Goal: Task Accomplishment & Management: Manage account settings

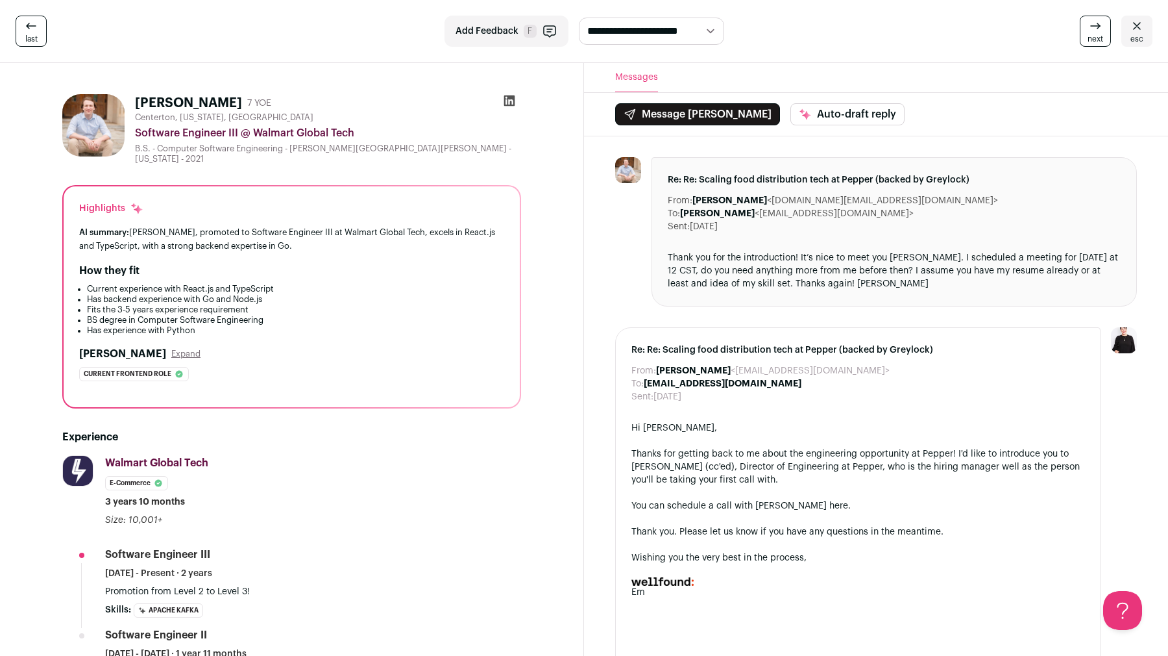
click at [1137, 37] on span "esc" at bounding box center [1137, 39] width 13 height 10
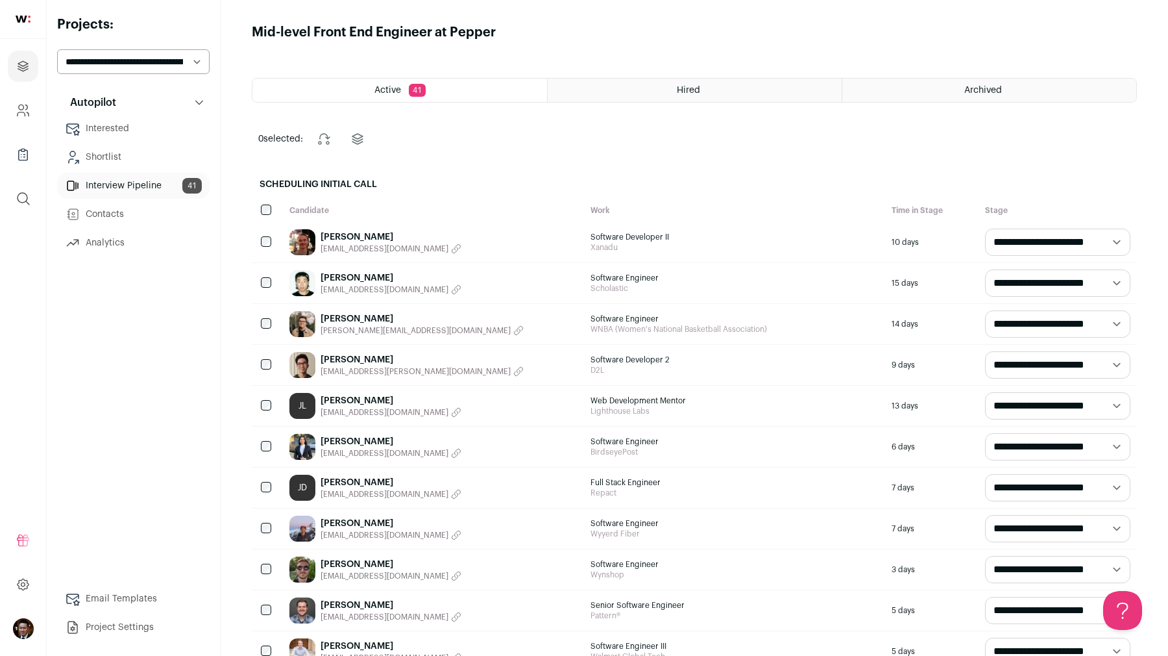
scroll to position [713, 0]
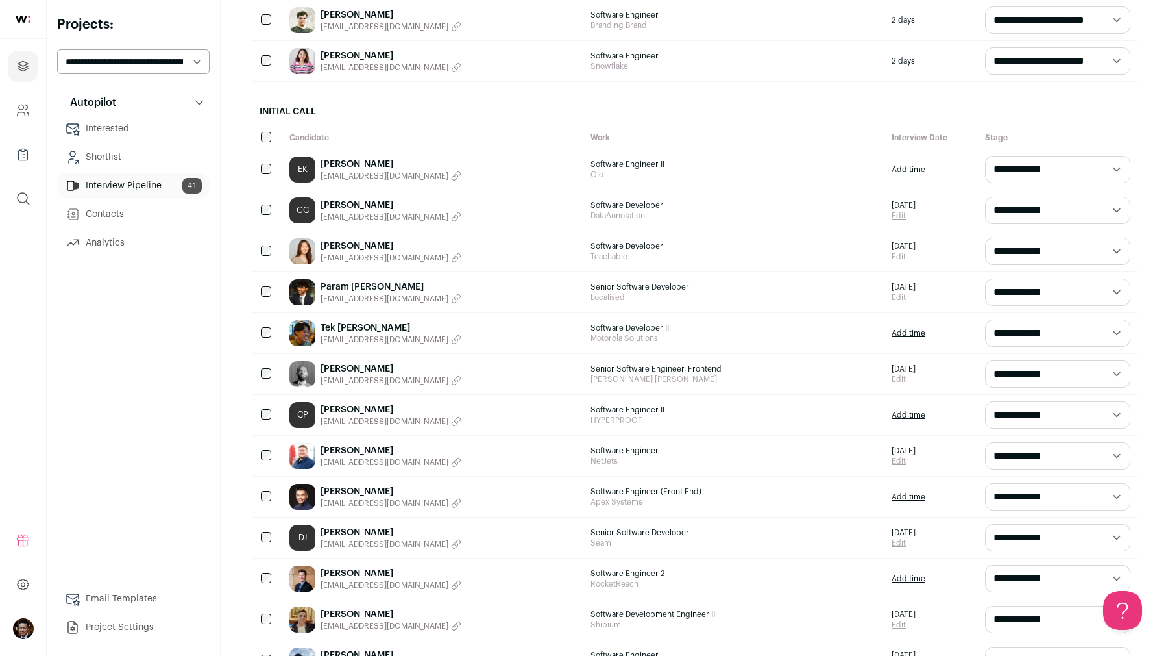
click at [451, 338] on icon "button" at bounding box center [456, 339] width 10 height 10
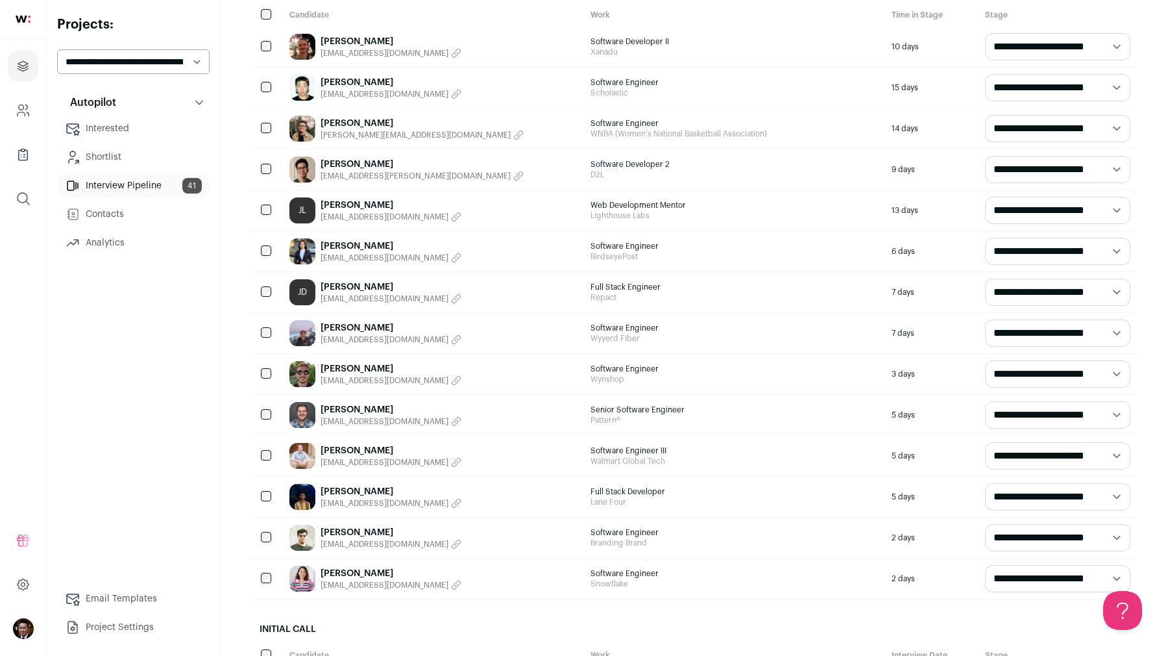
scroll to position [137, 0]
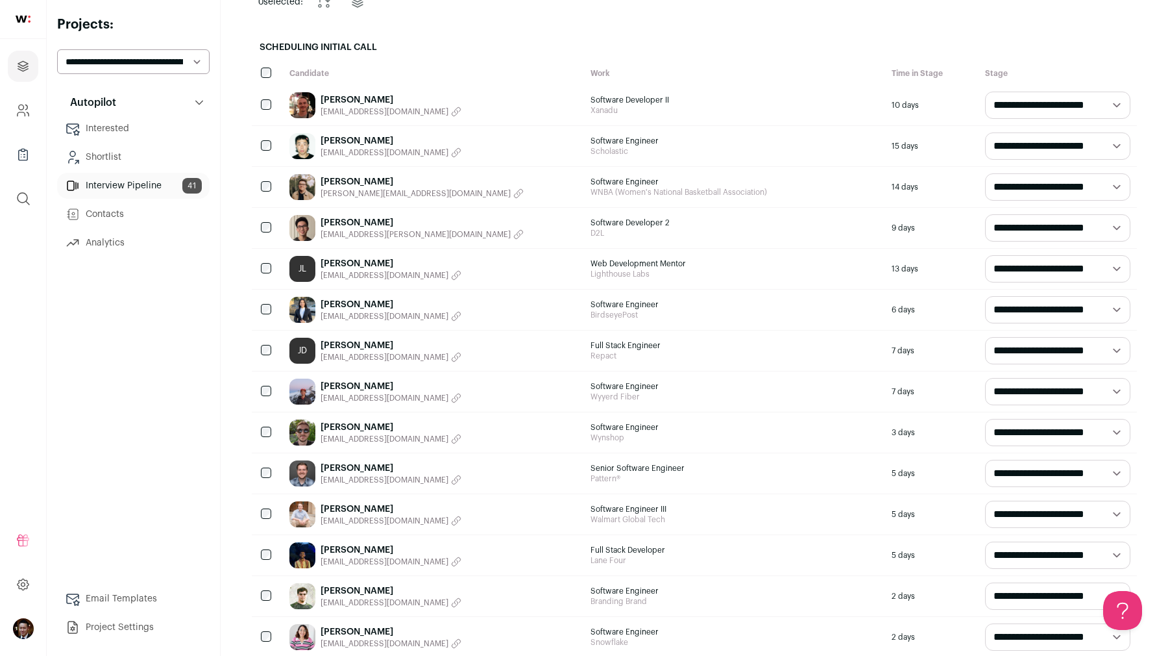
click at [349, 501] on div "Joshua M. mayberryjoshjm@gmail.com" at bounding box center [433, 514] width 301 height 40
click at [343, 506] on link "[PERSON_NAME]" at bounding box center [391, 508] width 141 height 13
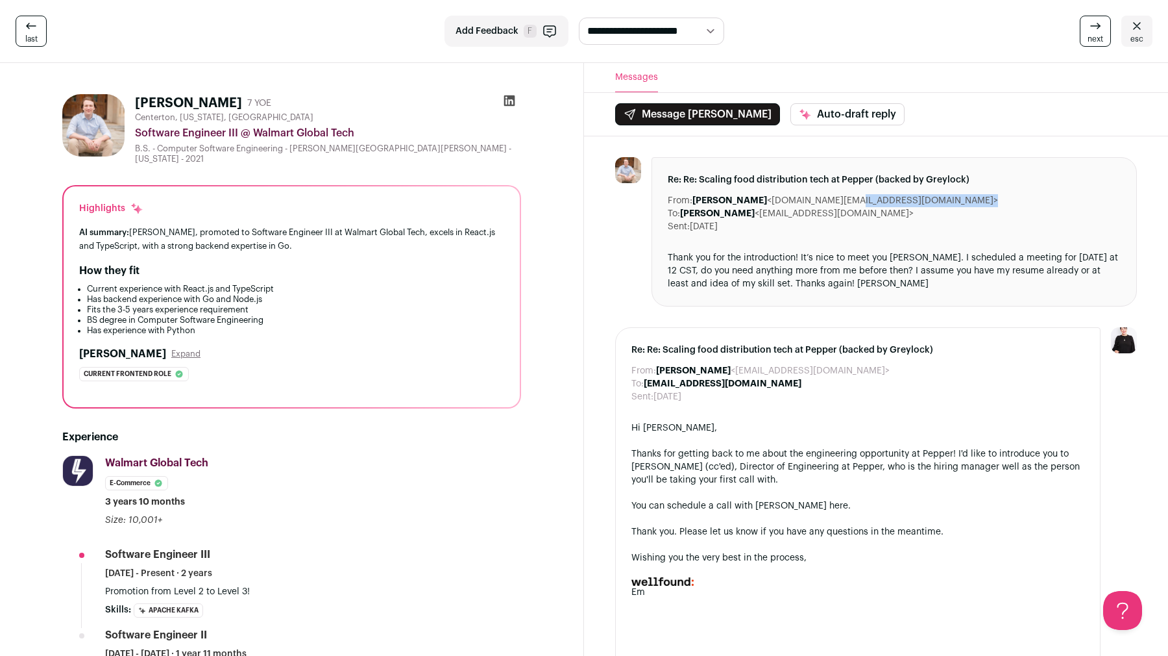
drag, startPoint x: 770, startPoint y: 201, endPoint x: 890, endPoint y: 201, distance: 120.1
click at [890, 201] on dd "Josh Mayberry <mayberryjosh.jm@gmail.com>" at bounding box center [846, 200] width 306 height 13
copy dd "mayberryjosh.jm@gmail.com"
click at [510, 101] on icon at bounding box center [509, 100] width 13 height 13
click at [1154, 41] on div "**********" at bounding box center [584, 31] width 1168 height 63
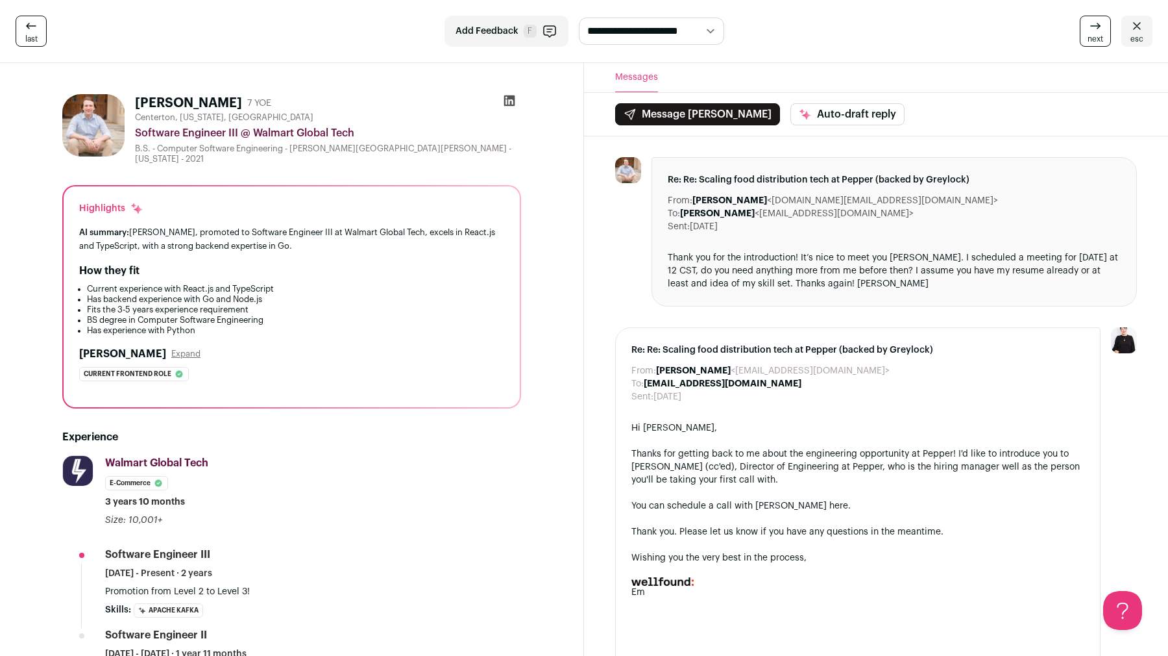
click at [1139, 41] on span "esc" at bounding box center [1137, 39] width 13 height 10
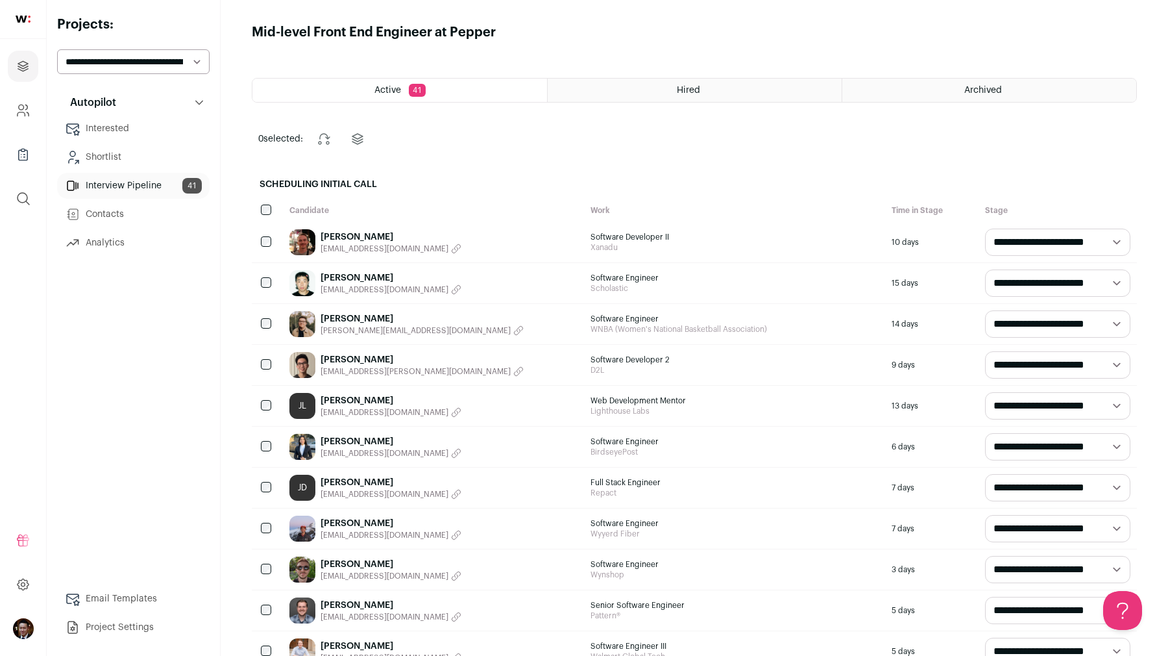
scroll to position [713, 0]
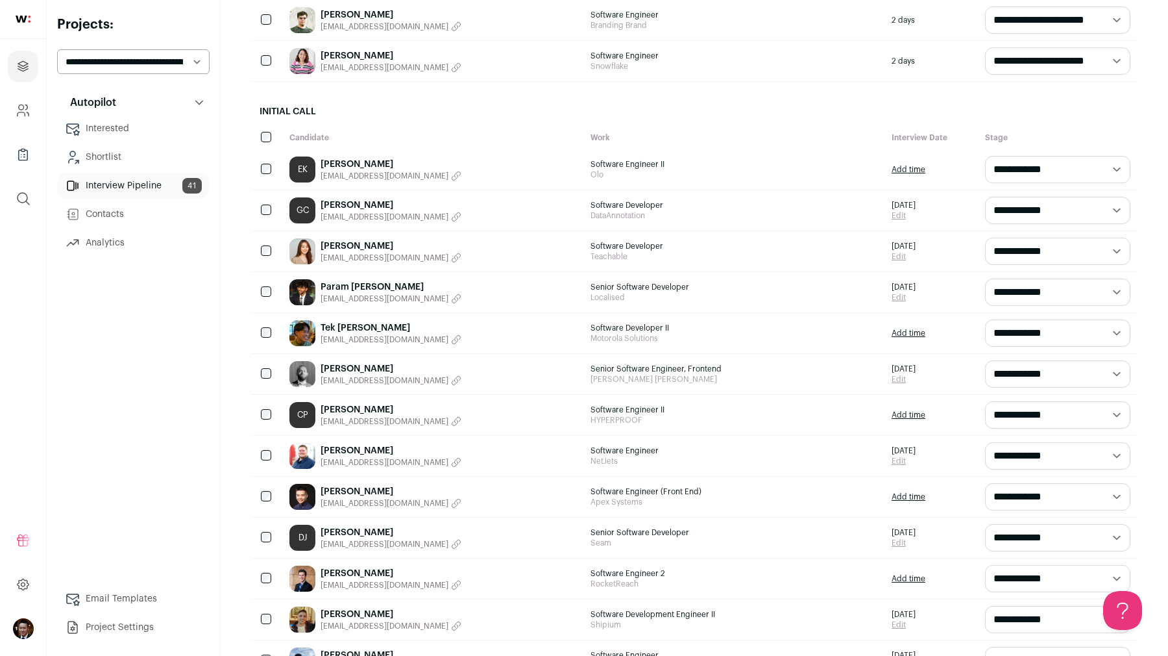
click at [342, 325] on link "Tek [PERSON_NAME]" at bounding box center [391, 327] width 141 height 13
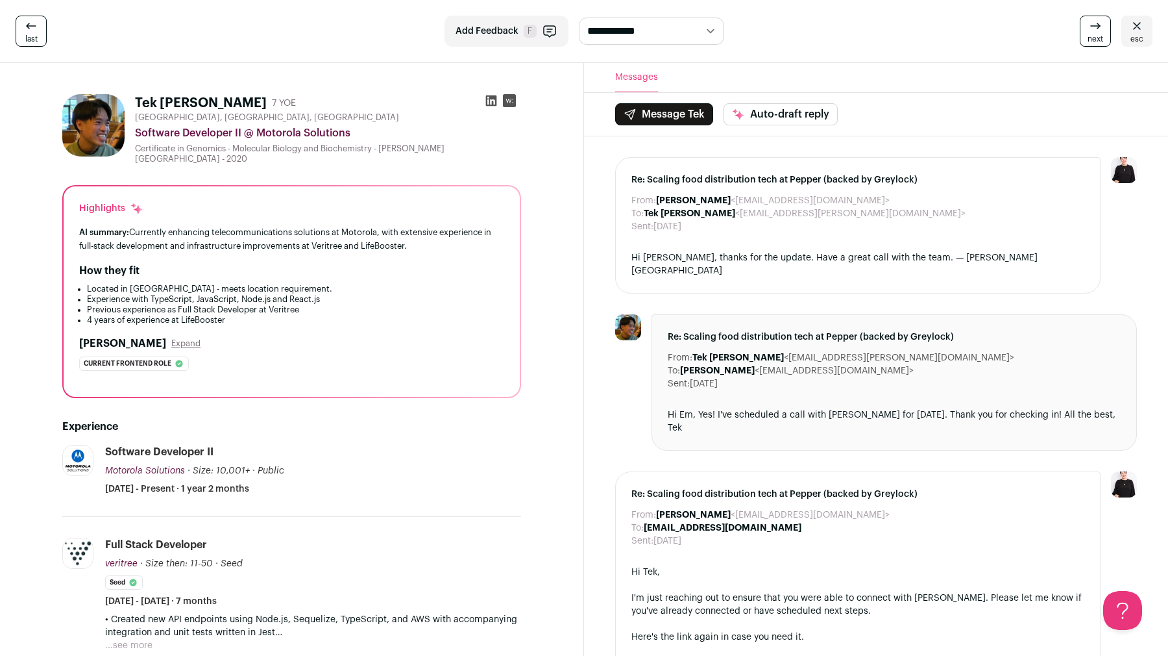
click at [494, 105] on icon at bounding box center [491, 100] width 11 height 11
click at [1131, 29] on icon at bounding box center [1138, 26] width 16 height 16
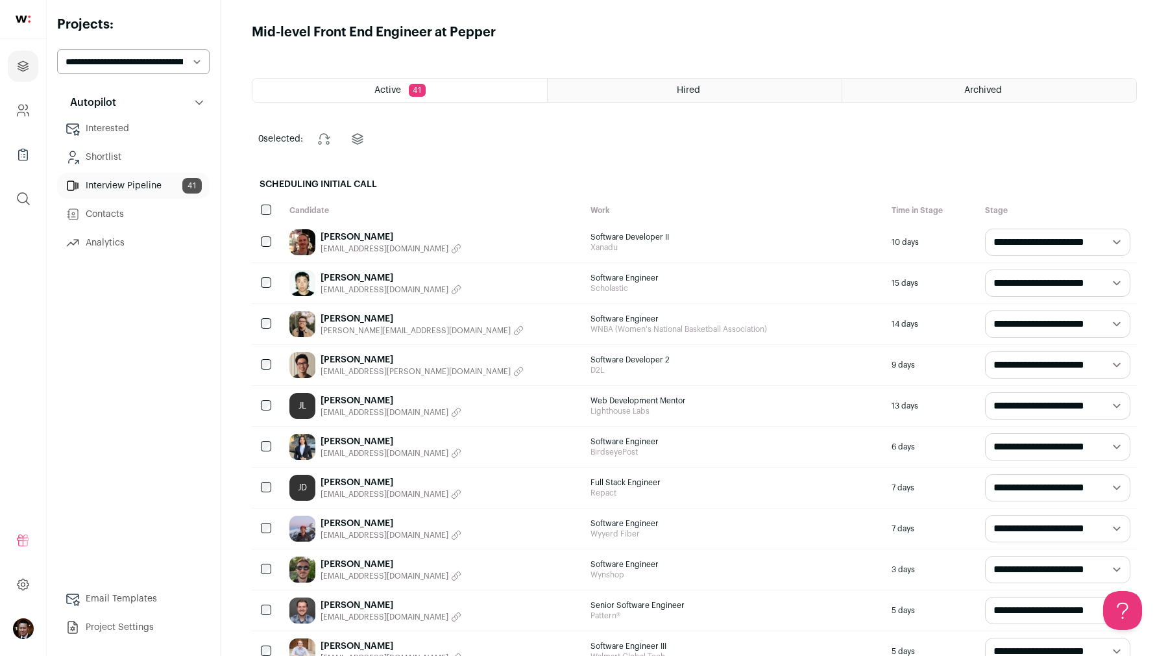
scroll to position [1122, 0]
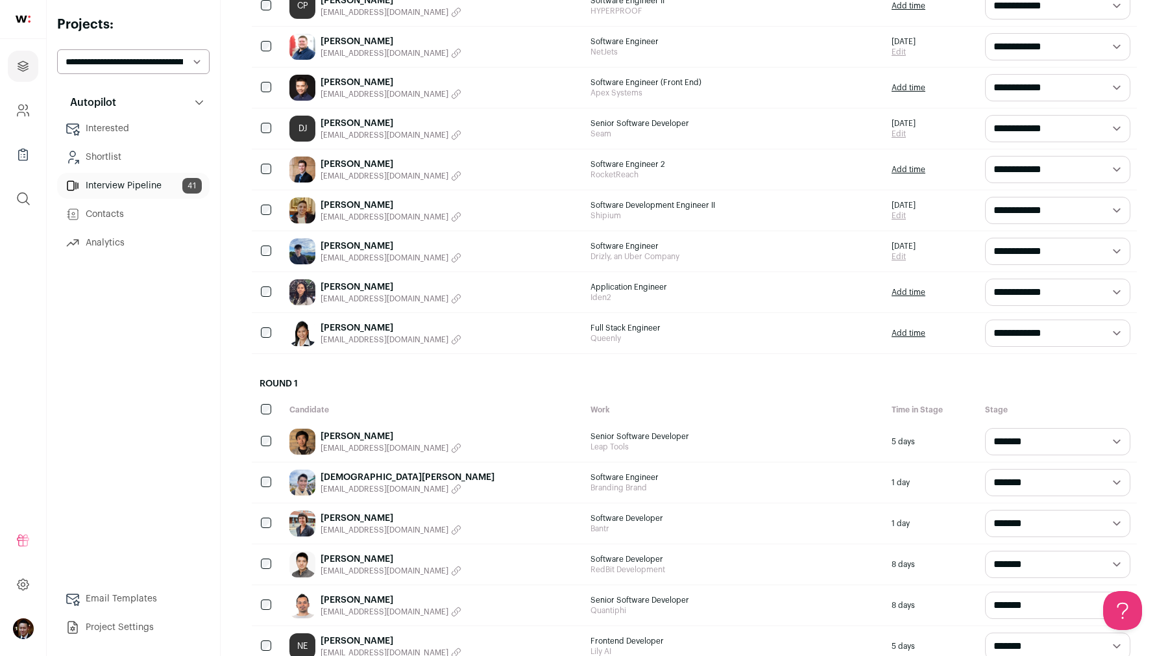
click at [338, 323] on link "[PERSON_NAME]" at bounding box center [391, 327] width 141 height 13
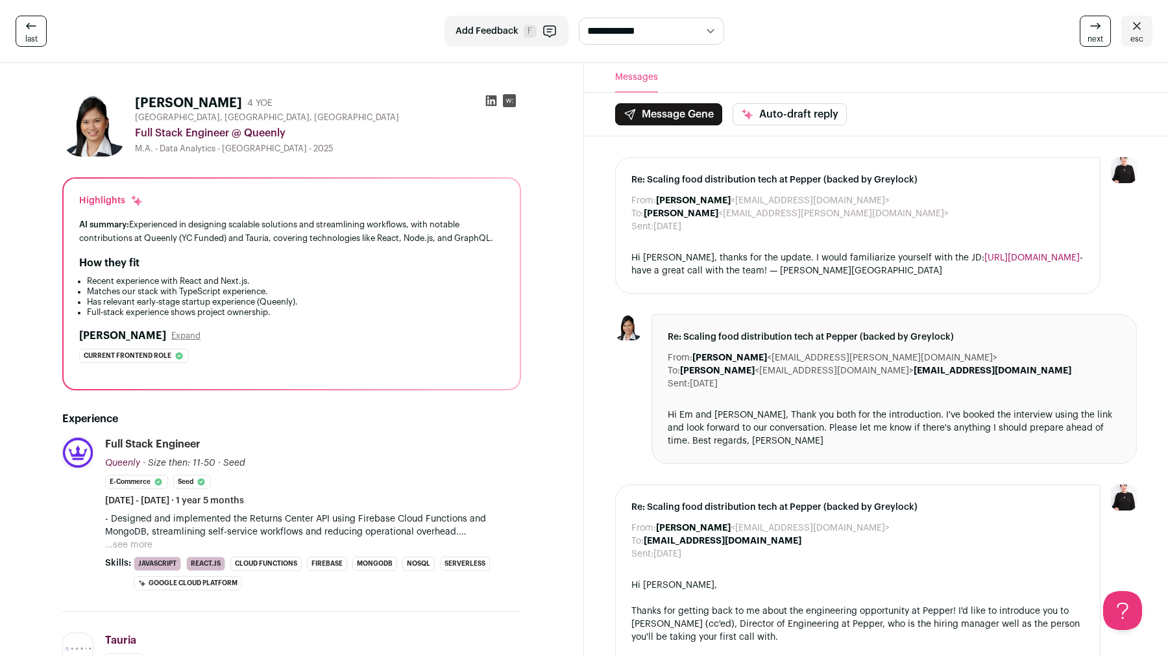
drag, startPoint x: 710, startPoint y: 214, endPoint x: 847, endPoint y: 213, distance: 137.6
click at [847, 213] on dd "Gene Aguilar <joannahgene.aguilar@gmail.com>" at bounding box center [796, 213] width 305 height 13
copy dd "joannahgene.aguilar@gmail.com"
click at [491, 99] on icon at bounding box center [491, 100] width 13 height 13
